Goal: Check status: Check status

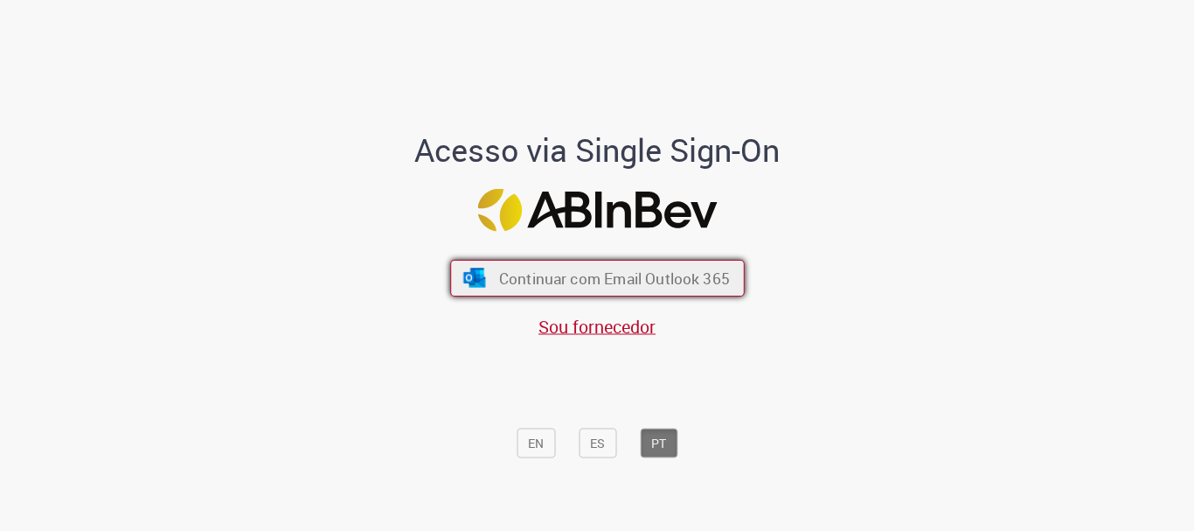
click at [637, 271] on span "Continuar com Email Outlook 365" at bounding box center [613, 278] width 231 height 20
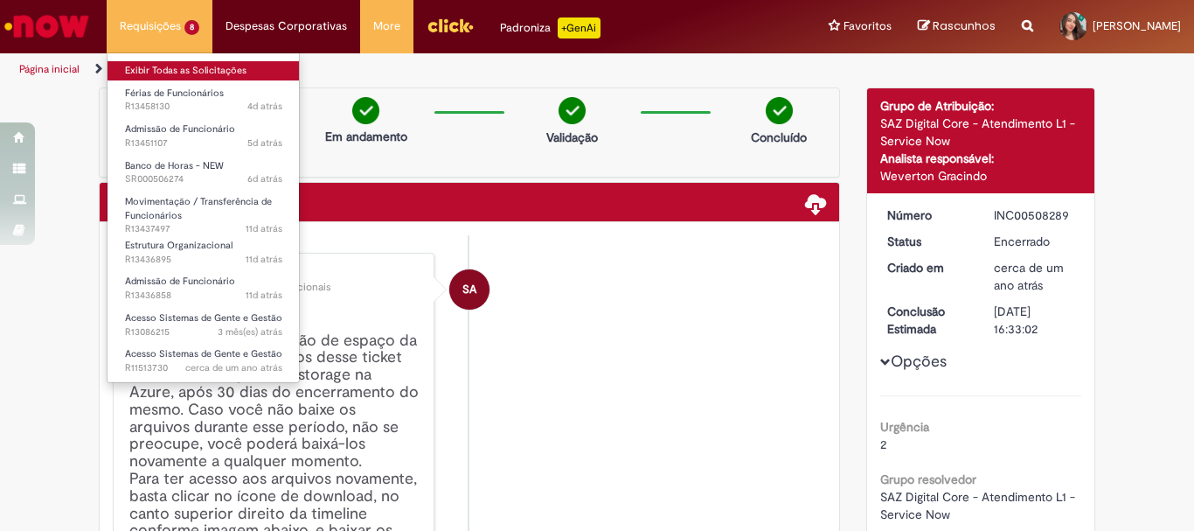
click at [184, 67] on link "Exibir Todas as Solicitações" at bounding box center [204, 70] width 192 height 19
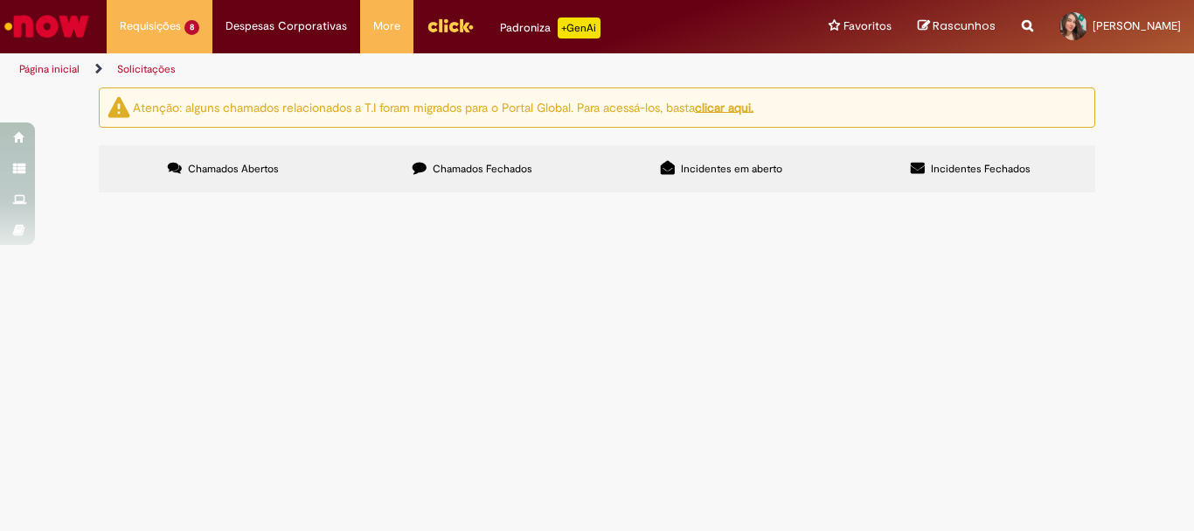
click at [0, 0] on span "Boa tarde! O colaborador retornou de afastamento e na folha o período aquisitiv…" at bounding box center [0, 0] width 0 height 0
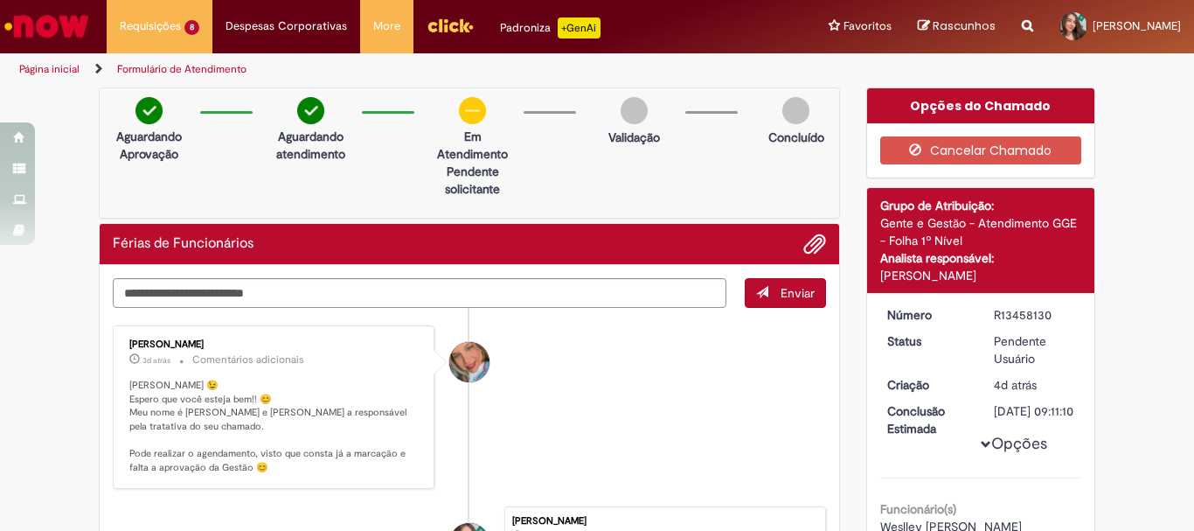
scroll to position [87, 0]
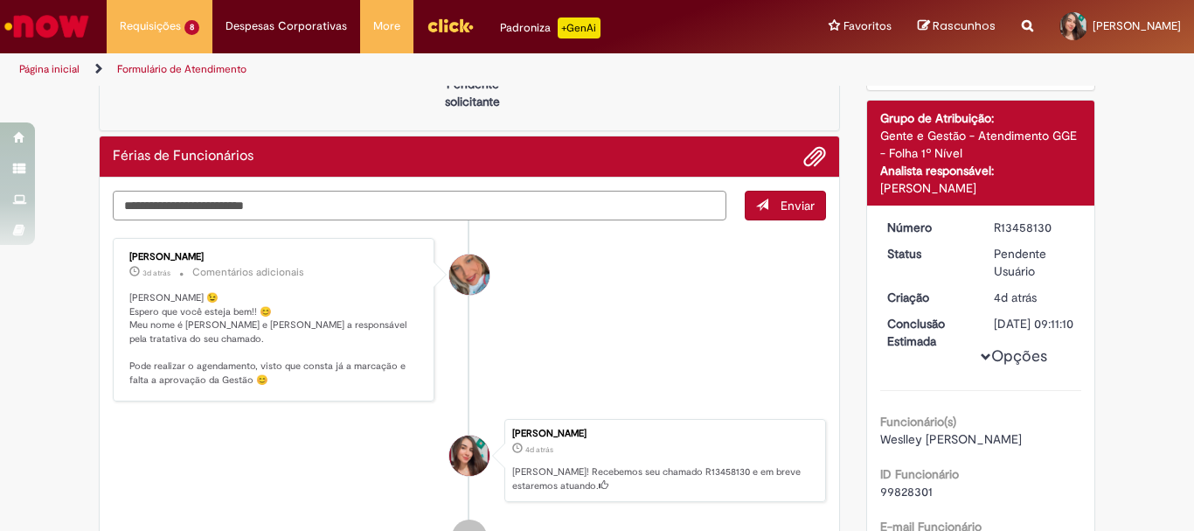
click at [254, 205] on textarea "Digite sua mensagem aqui..." at bounding box center [420, 206] width 614 height 30
type textarea "**********"
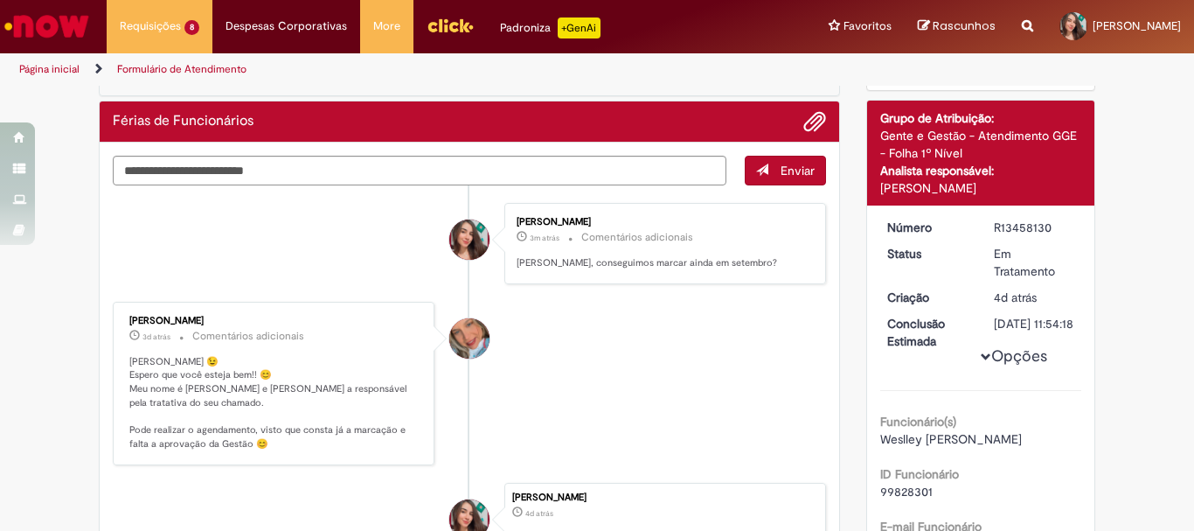
click at [73, 24] on img "Ir para a Homepage" at bounding box center [47, 26] width 90 height 35
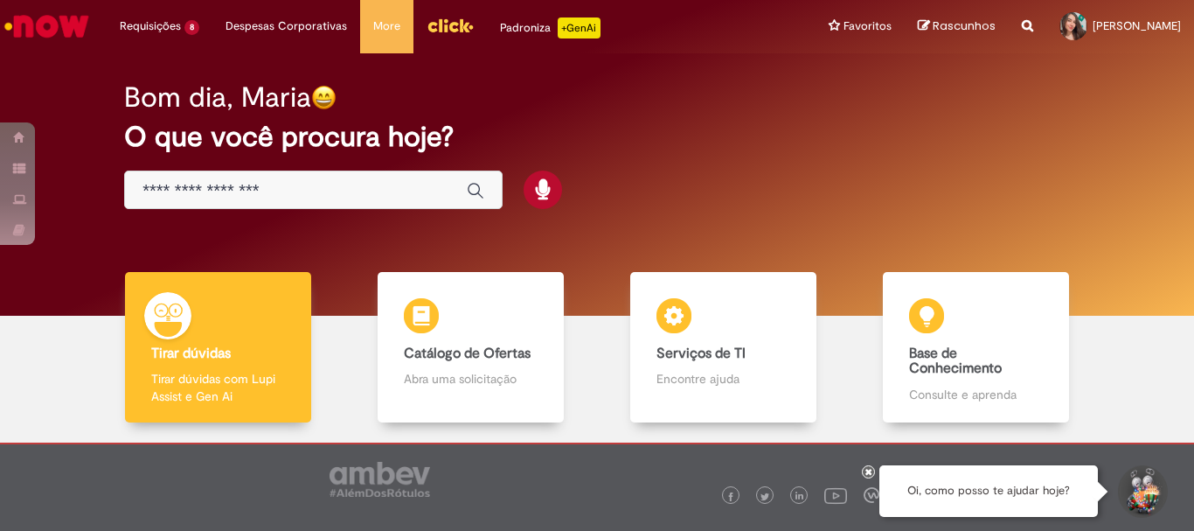
click at [358, 178] on div "Global" at bounding box center [313, 189] width 379 height 39
click at [356, 193] on input "Basta digitar aqui" at bounding box center [296, 191] width 307 height 20
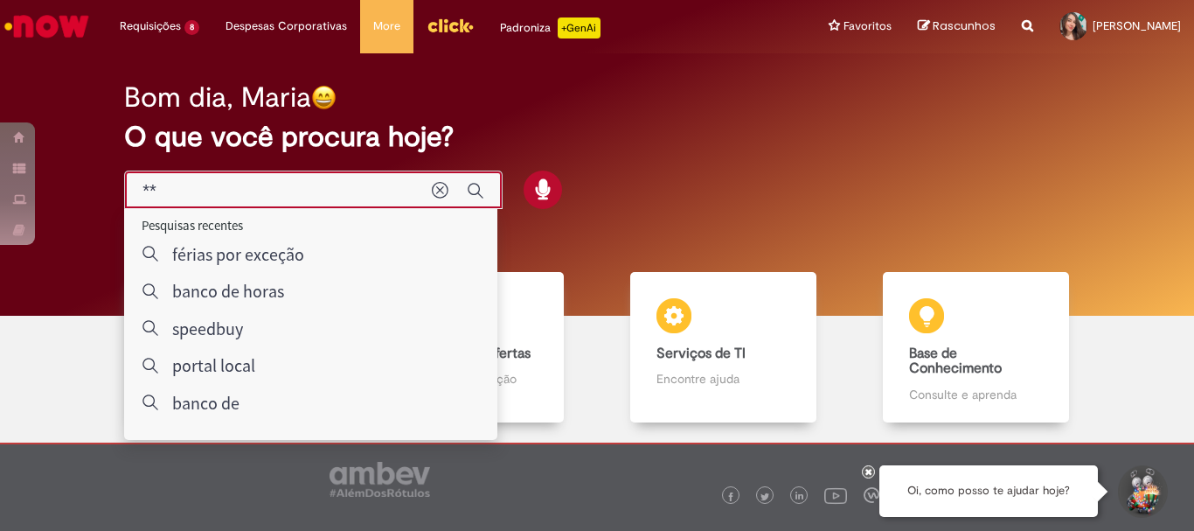
type input "***"
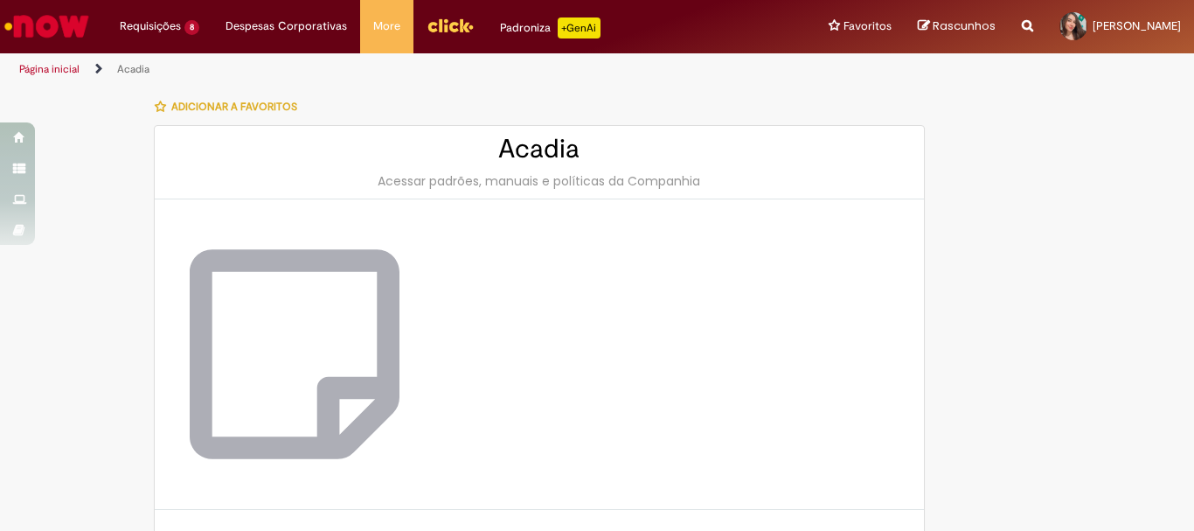
scroll to position [87, 0]
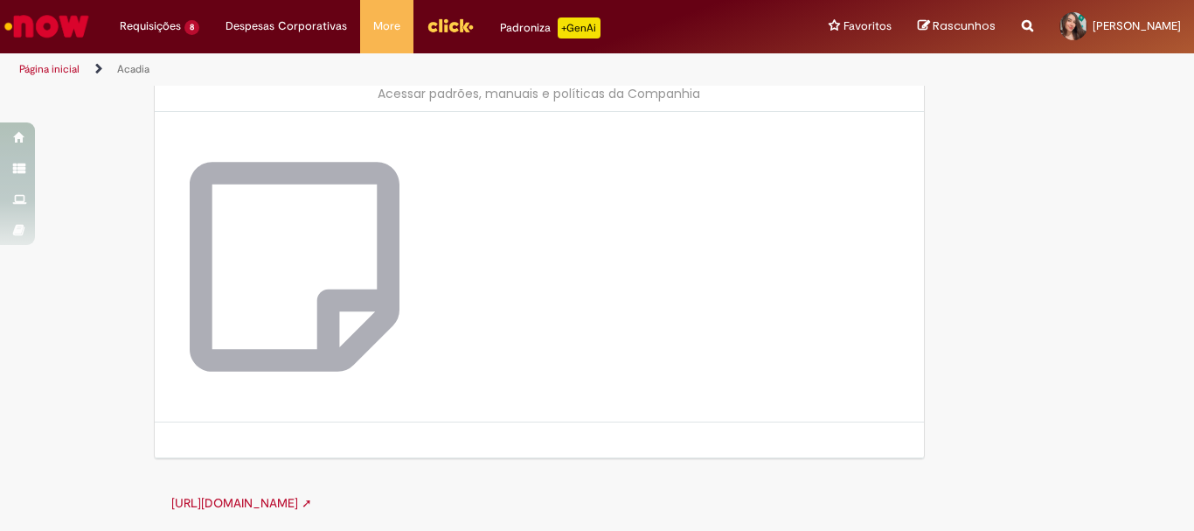
click at [297, 504] on link "https://ab-inbev.acadia.sysalli.com/ ➚" at bounding box center [241, 503] width 141 height 16
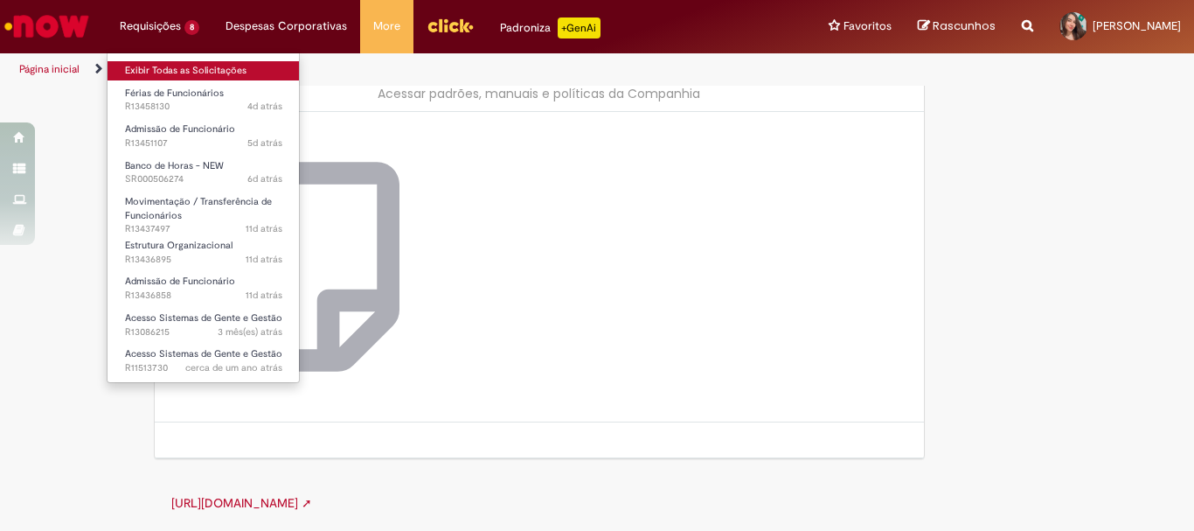
click at [161, 68] on link "Exibir Todas as Solicitações" at bounding box center [204, 70] width 192 height 19
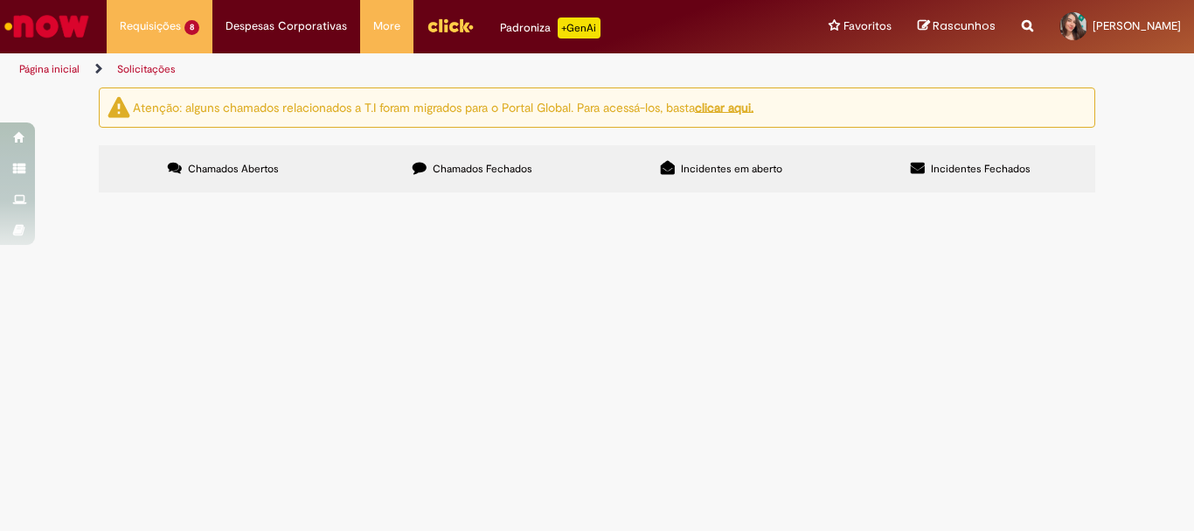
scroll to position [87, 0]
